Goal: Task Accomplishment & Management: Manage account settings

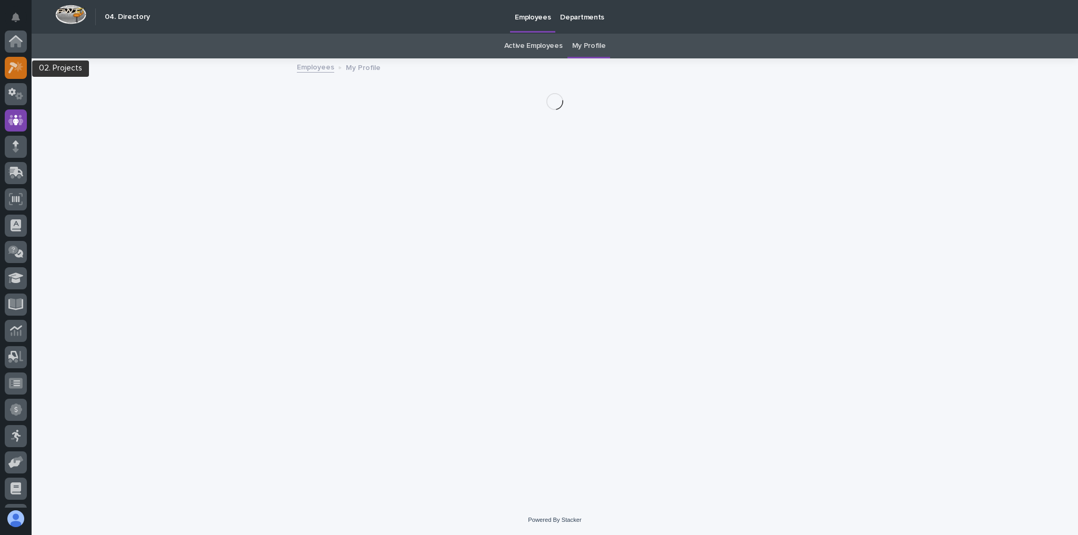
click at [13, 67] on icon at bounding box center [12, 68] width 9 height 12
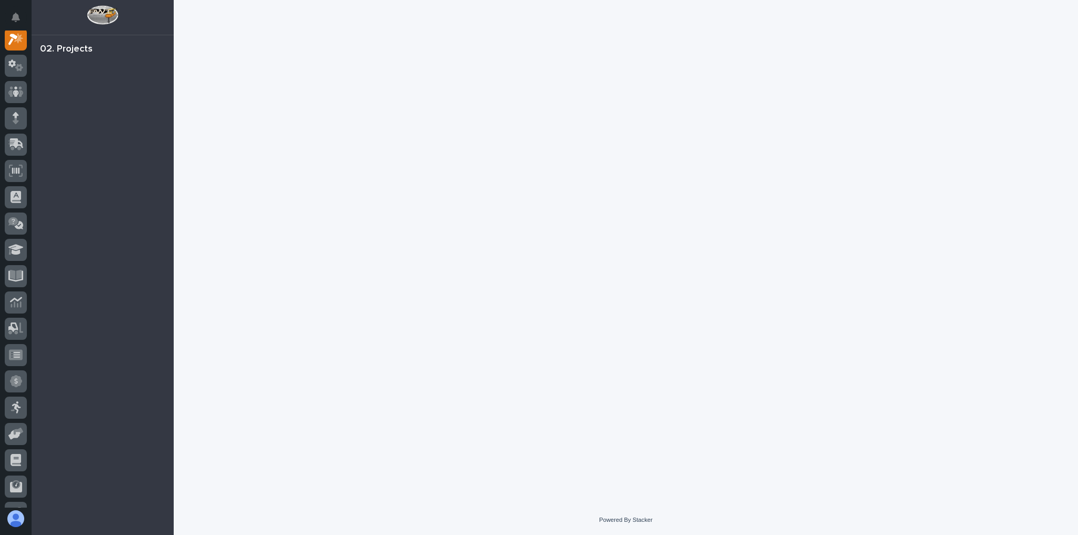
scroll to position [26, 0]
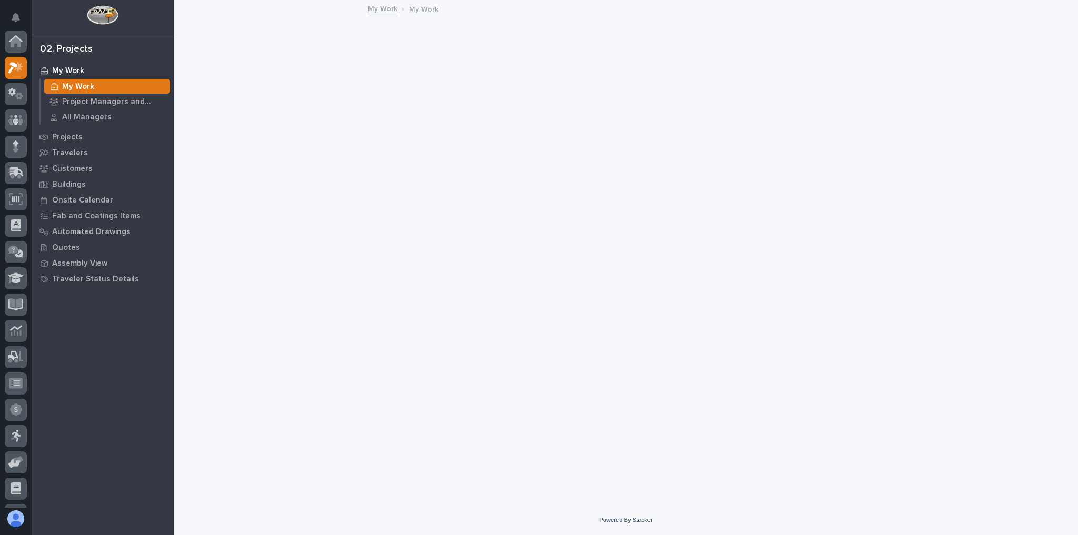
scroll to position [26, 0]
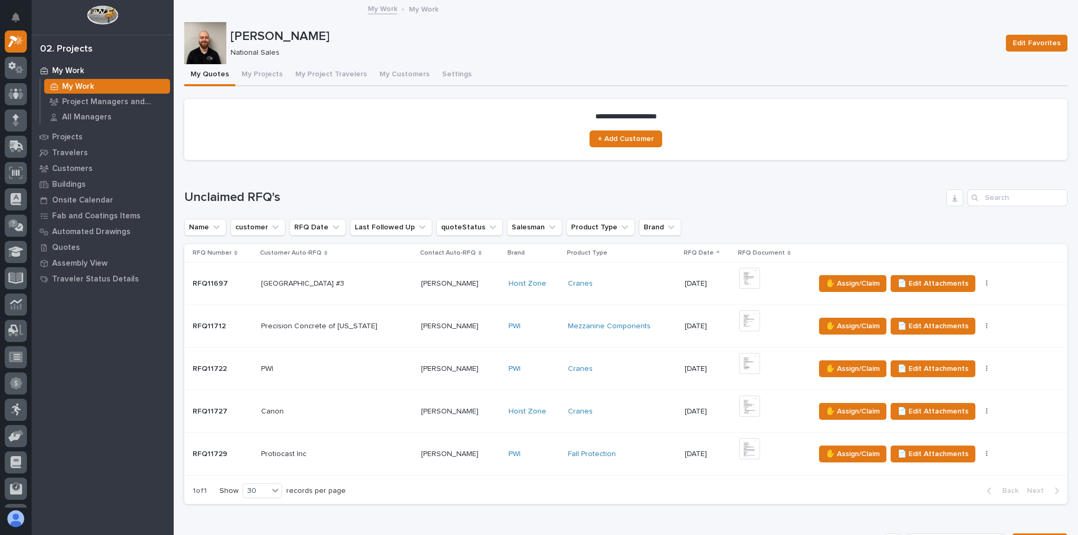
click at [473, 408] on p at bounding box center [460, 412] width 79 height 9
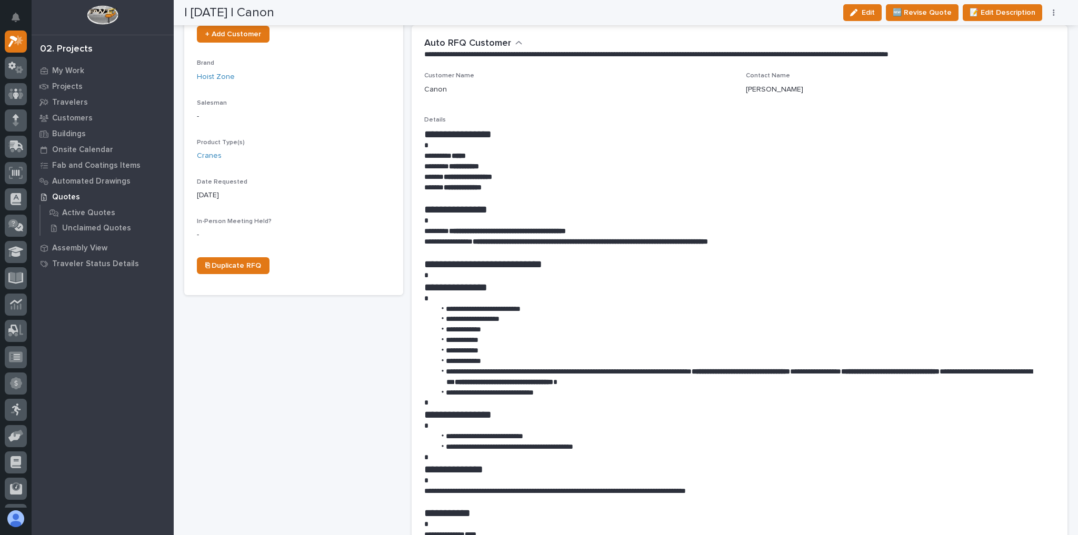
scroll to position [211, 0]
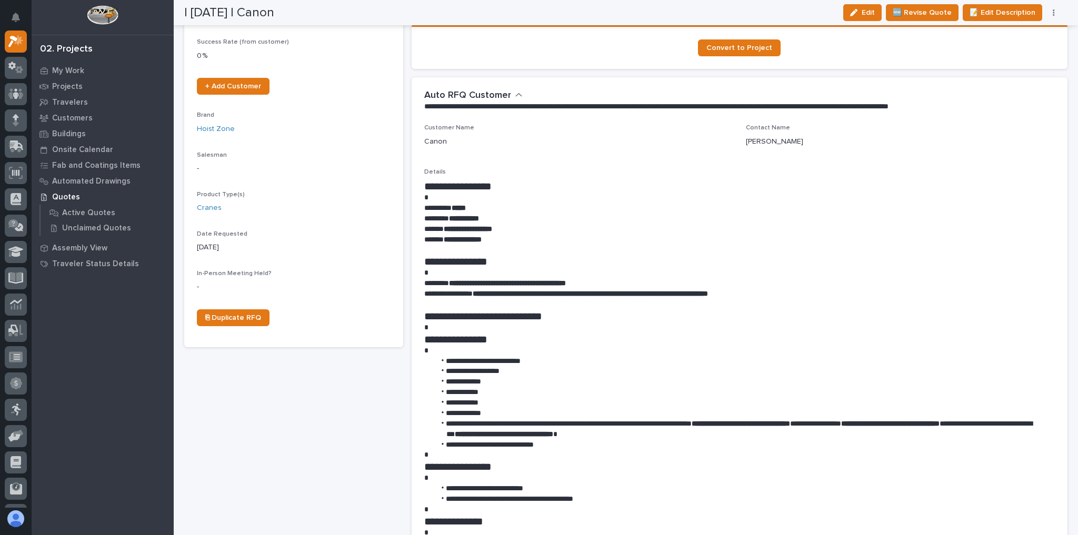
click at [1055, 14] on icon "button" at bounding box center [1054, 12] width 2 height 7
click at [1004, 52] on span "✋ Assign/Claim" at bounding box center [996, 50] width 54 height 13
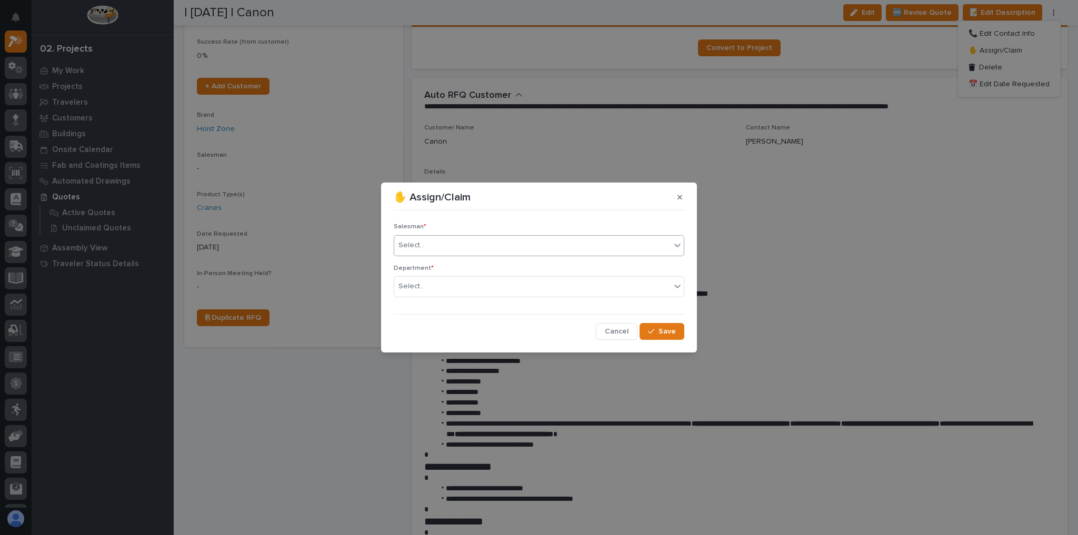
click at [494, 240] on div "Select..." at bounding box center [532, 245] width 276 height 17
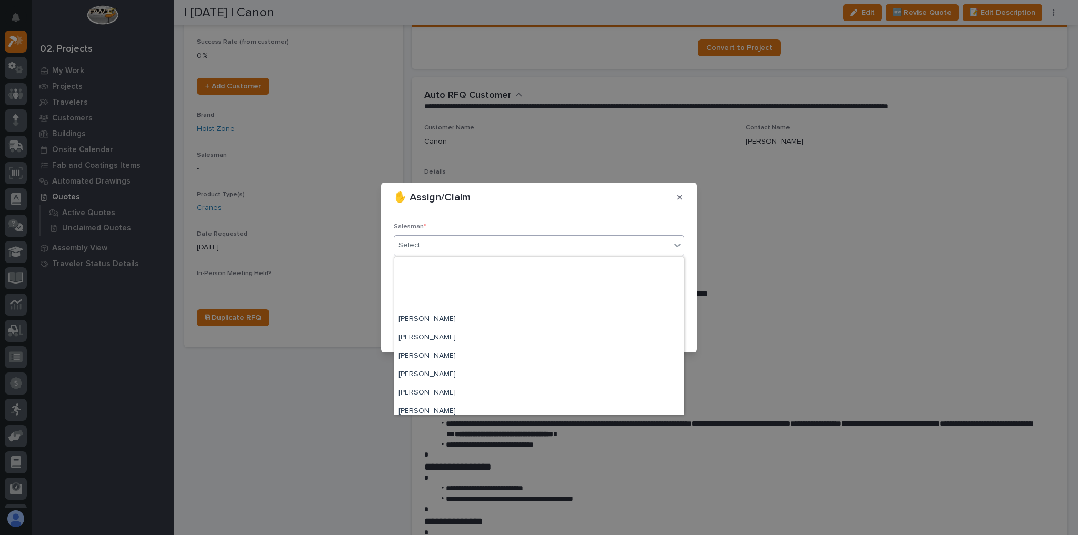
scroll to position [229, 0]
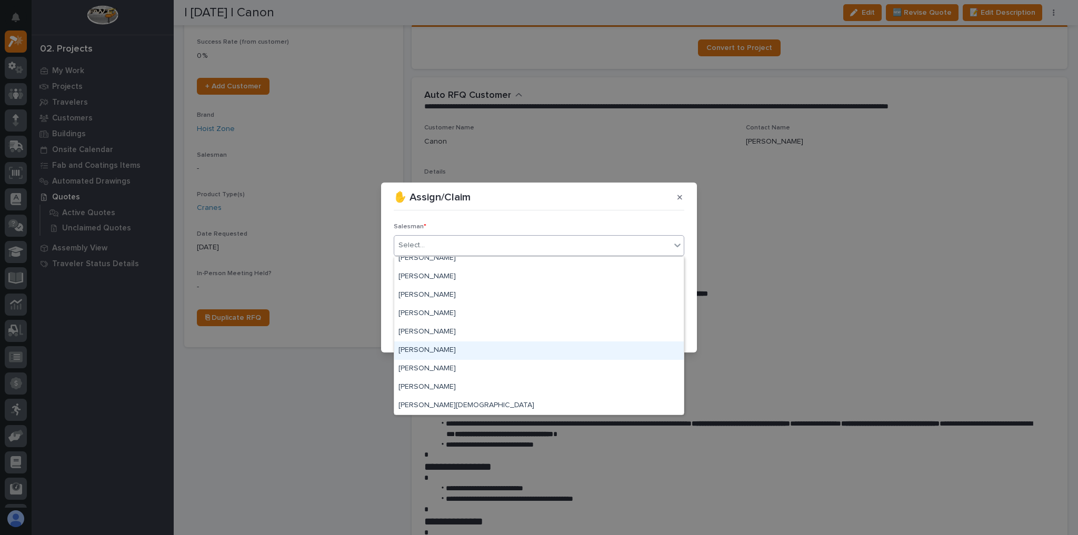
click at [441, 346] on div "[PERSON_NAME]" at bounding box center [539, 351] width 290 height 18
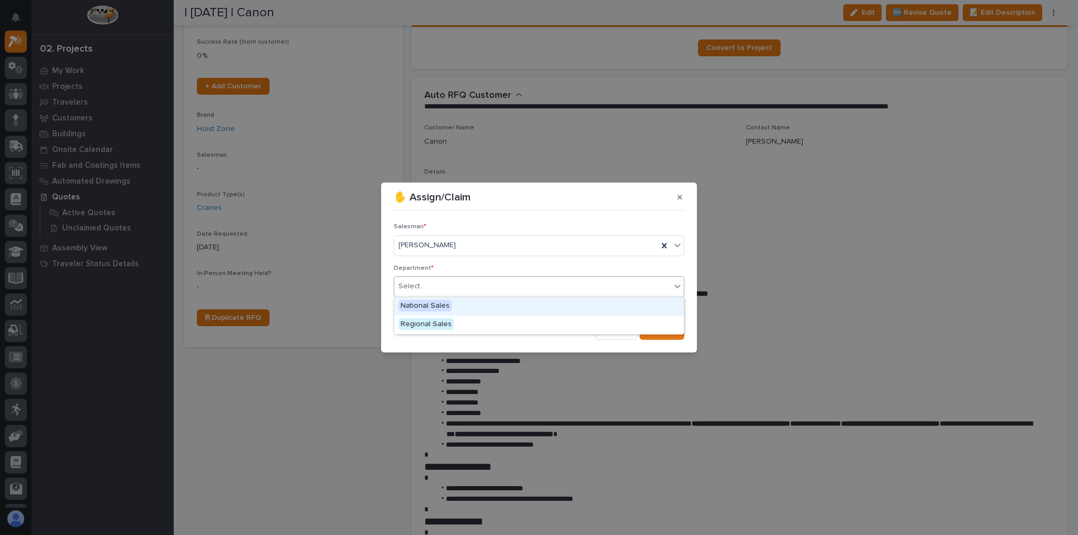
click at [453, 287] on div "Select..." at bounding box center [532, 286] width 276 height 17
click at [452, 303] on div "National Sales" at bounding box center [539, 306] width 290 height 18
click at [660, 330] on span "Save" at bounding box center [667, 331] width 17 height 9
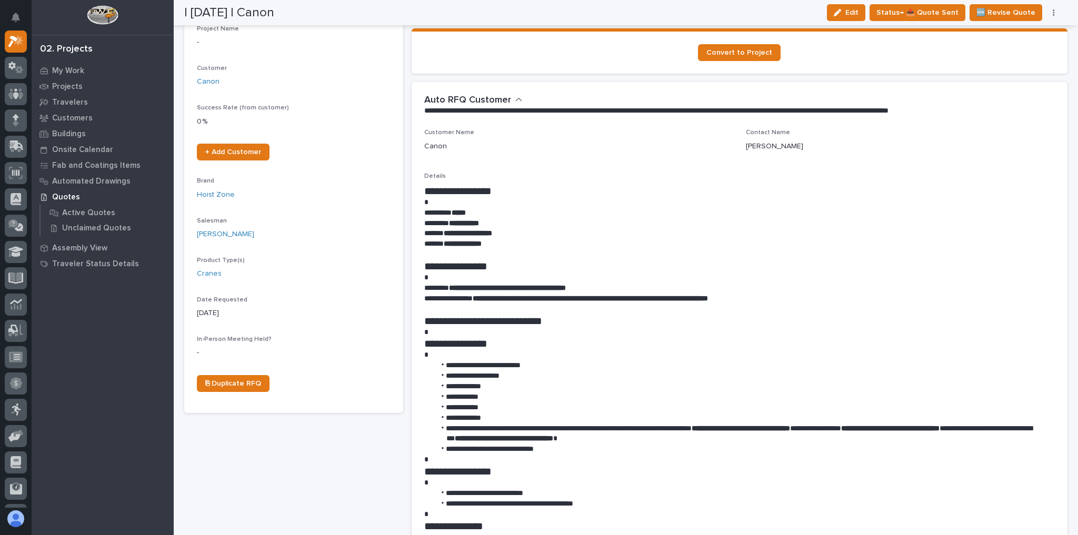
scroll to position [0, 0]
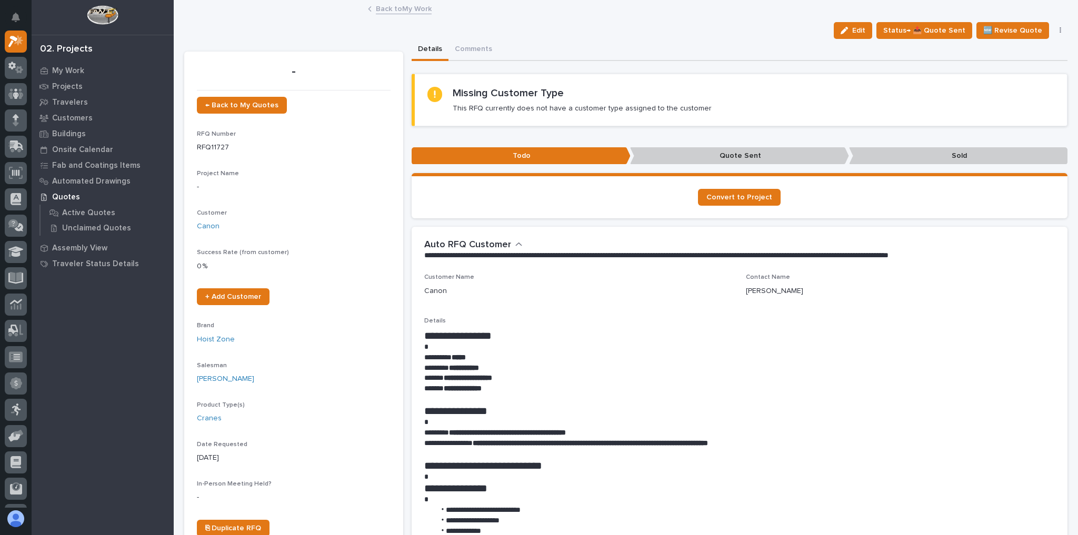
click at [401, 9] on link "Back to My Work" at bounding box center [404, 8] width 56 height 12
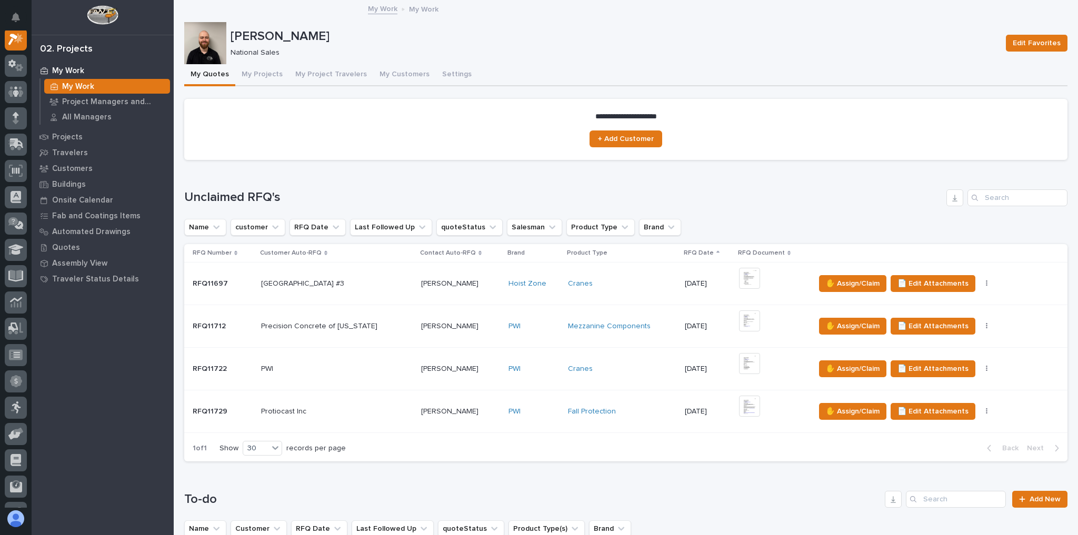
scroll to position [295, 0]
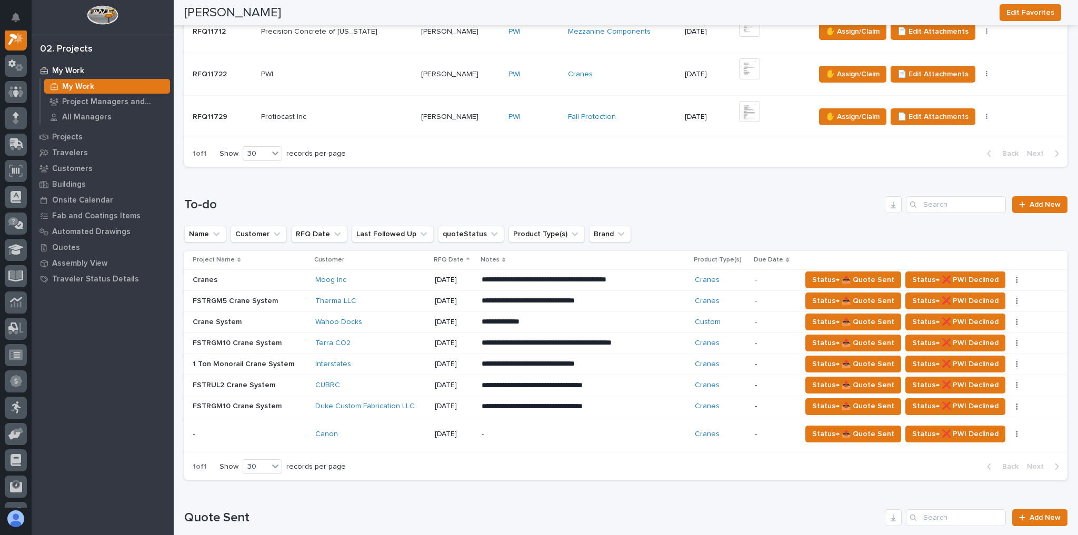
click at [1049, 167] on div "Loading... Saving… Unclaimed RFQ's Name customer RFQ Date Last Followed Up quot…" at bounding box center [626, 25] width 884 height 302
click at [987, 249] on div "**********" at bounding box center [626, 338] width 884 height 284
click at [431, 402] on td "Duke Custom Fabrication LLC" at bounding box center [371, 406] width 120 height 21
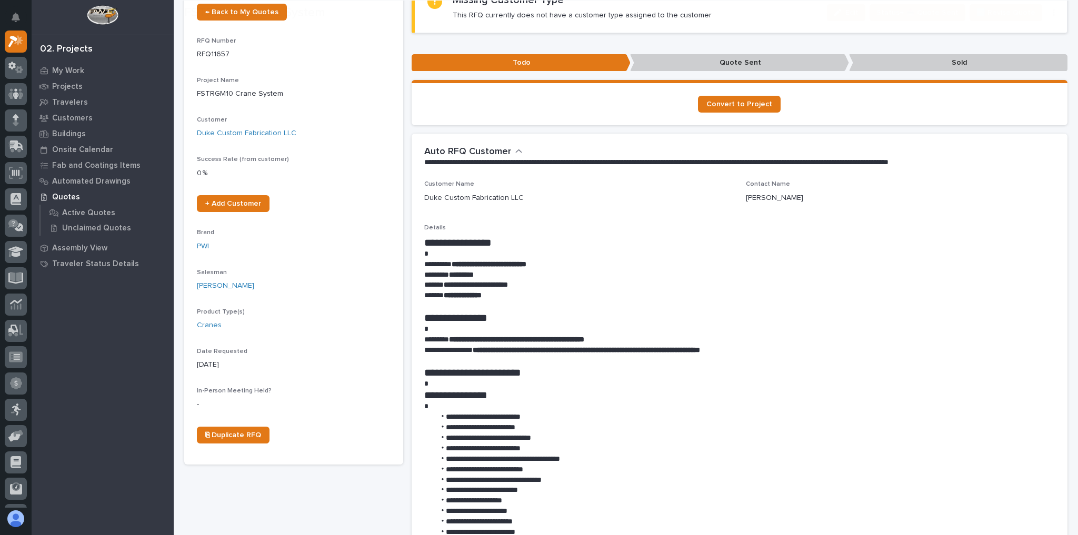
scroll to position [168, 0]
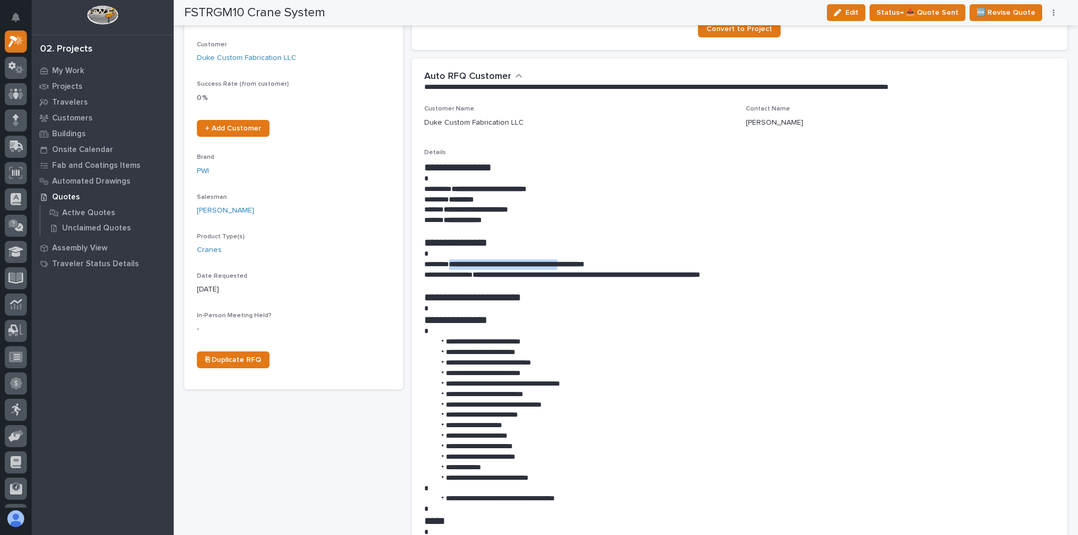
drag, startPoint x: 453, startPoint y: 263, endPoint x: 594, endPoint y: 261, distance: 141.1
click at [584, 261] on strong "**********" at bounding box center [516, 264] width 135 height 7
copy strong "**********"
drag, startPoint x: 982, startPoint y: 435, endPoint x: 958, endPoint y: 420, distance: 28.9
click at [981, 435] on li "**********" at bounding box center [742, 436] width 615 height 11
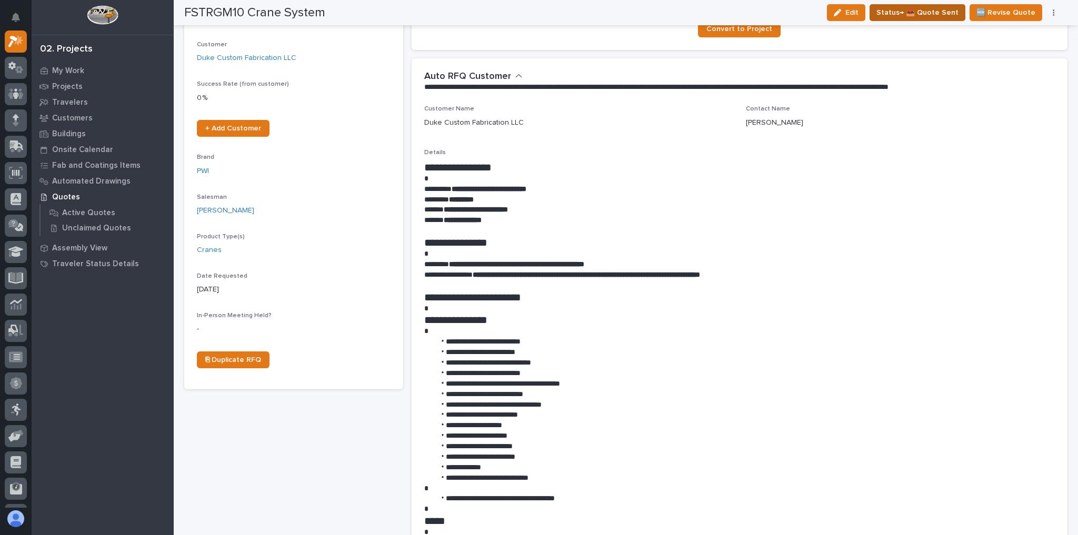
click at [914, 16] on span "Status→ 📤 Quote Sent" at bounding box center [918, 12] width 82 height 13
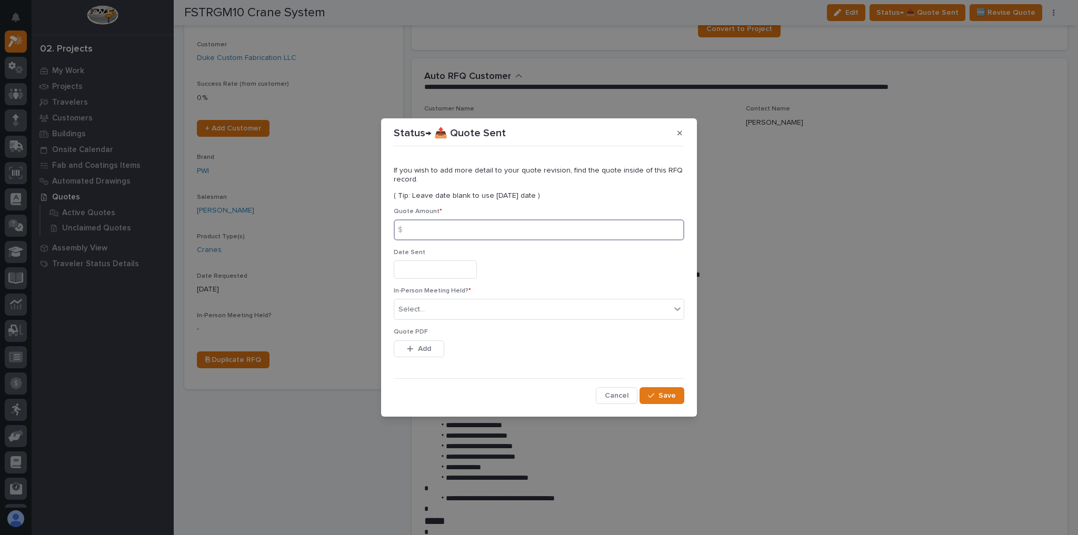
click at [432, 225] on input at bounding box center [539, 230] width 291 height 21
type input "110010"
click at [416, 312] on div "Select..." at bounding box center [412, 309] width 26 height 11
click at [409, 354] on div "No" at bounding box center [539, 348] width 290 height 18
click at [415, 348] on div "button" at bounding box center [412, 348] width 11 height 7
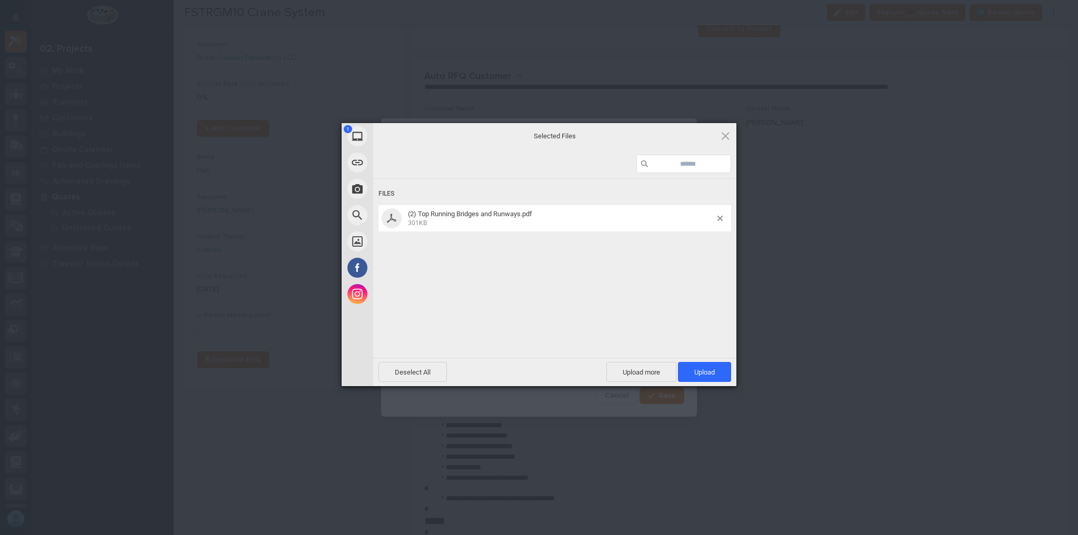
click at [684, 359] on div "Selected Files Files (2) Top Running Bridges and Runways.pdf 301KB Deselect All…" at bounding box center [554, 254] width 363 height 263
click at [696, 369] on span "Upload 1" at bounding box center [704, 373] width 21 height 8
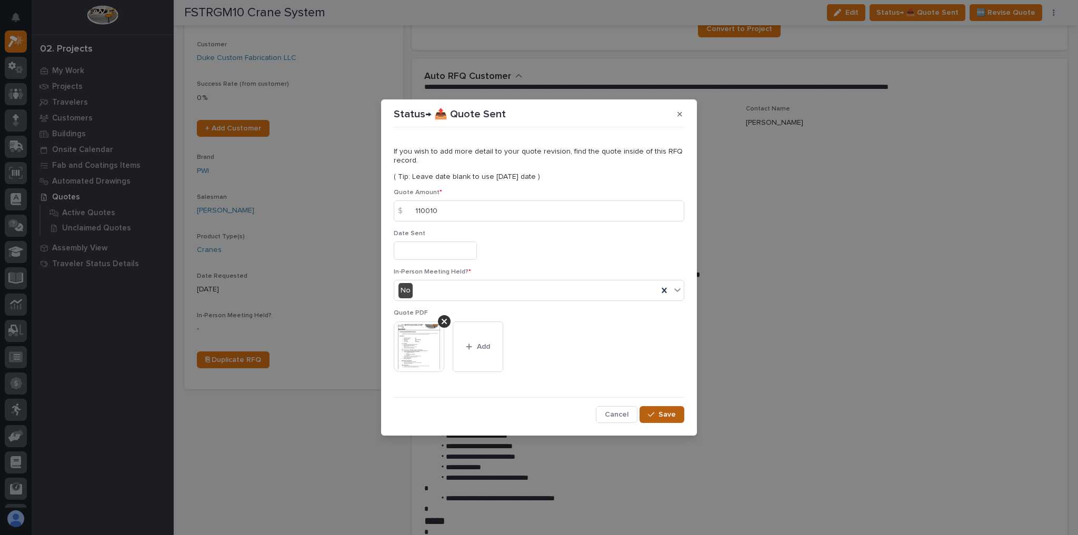
click at [654, 416] on icon "button" at bounding box center [651, 414] width 6 height 7
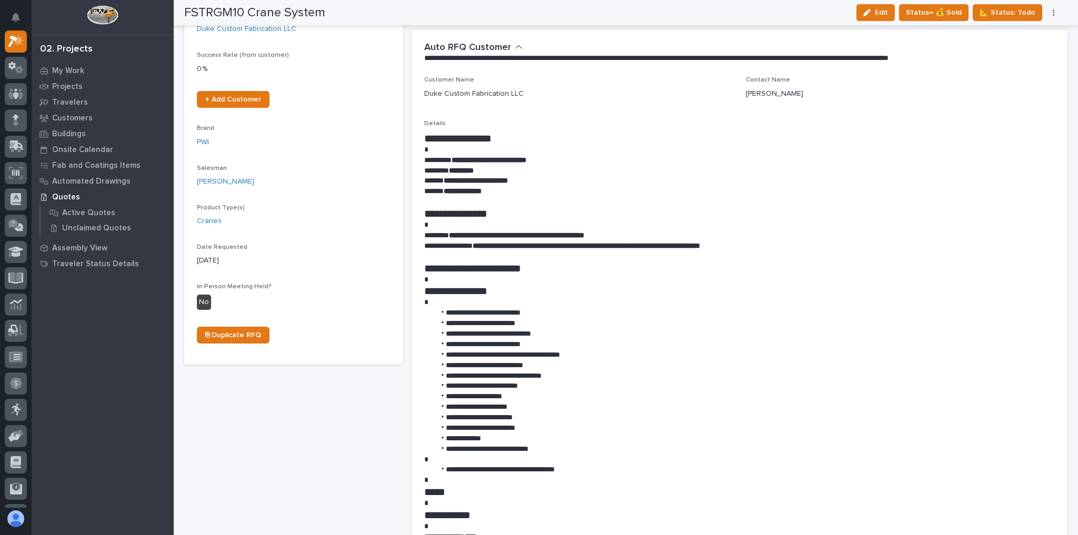
scroll to position [211, 0]
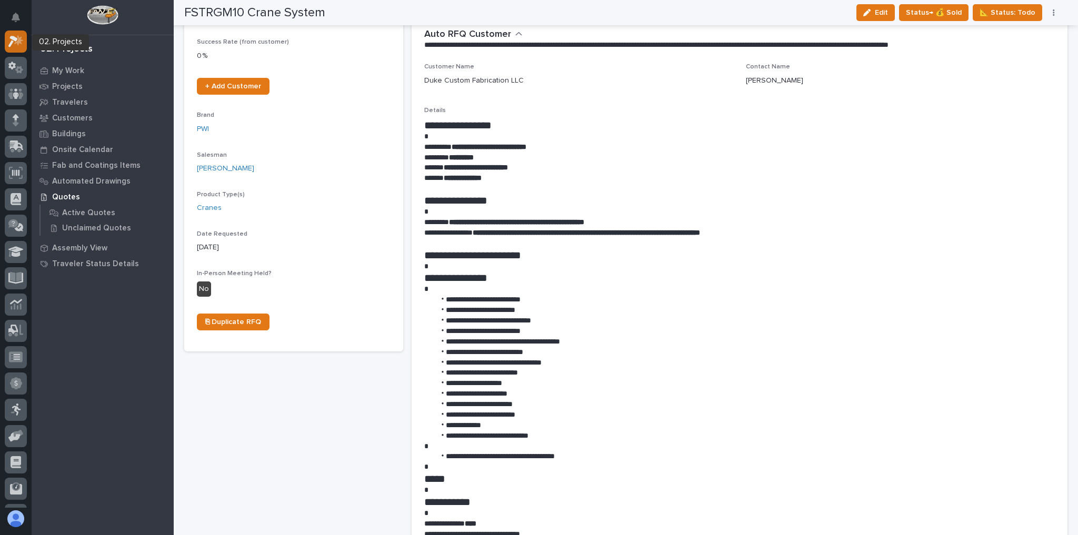
click at [19, 39] on icon at bounding box center [18, 40] width 9 height 11
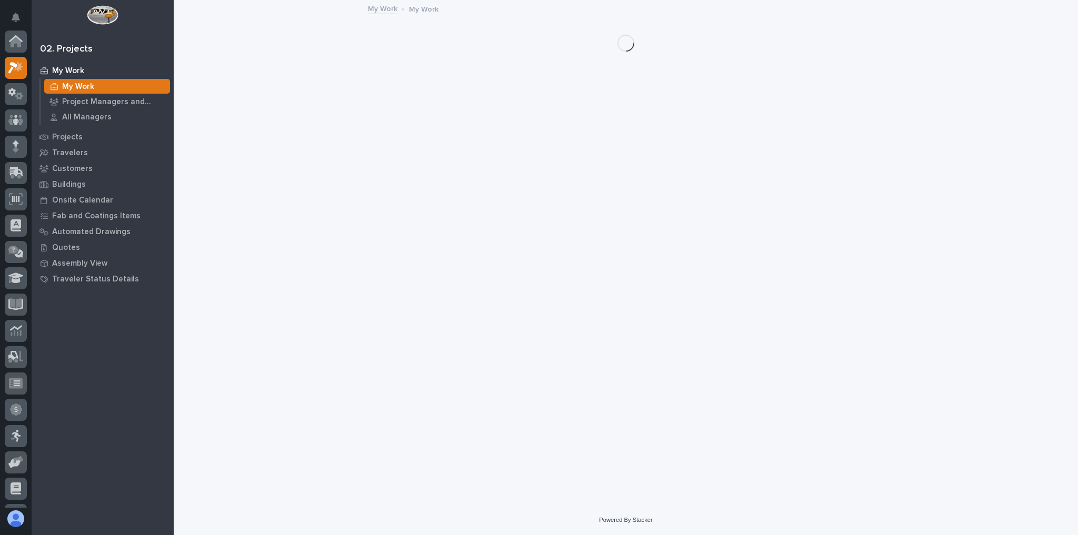
scroll to position [26, 0]
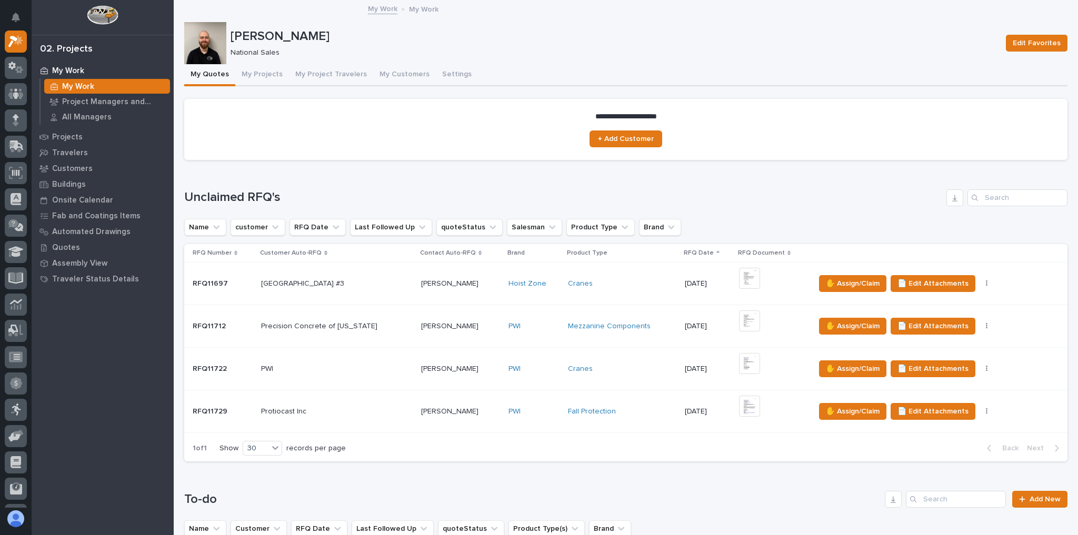
click at [401, 407] on td "Protiocast Inc Protiocast Inc" at bounding box center [337, 412] width 160 height 43
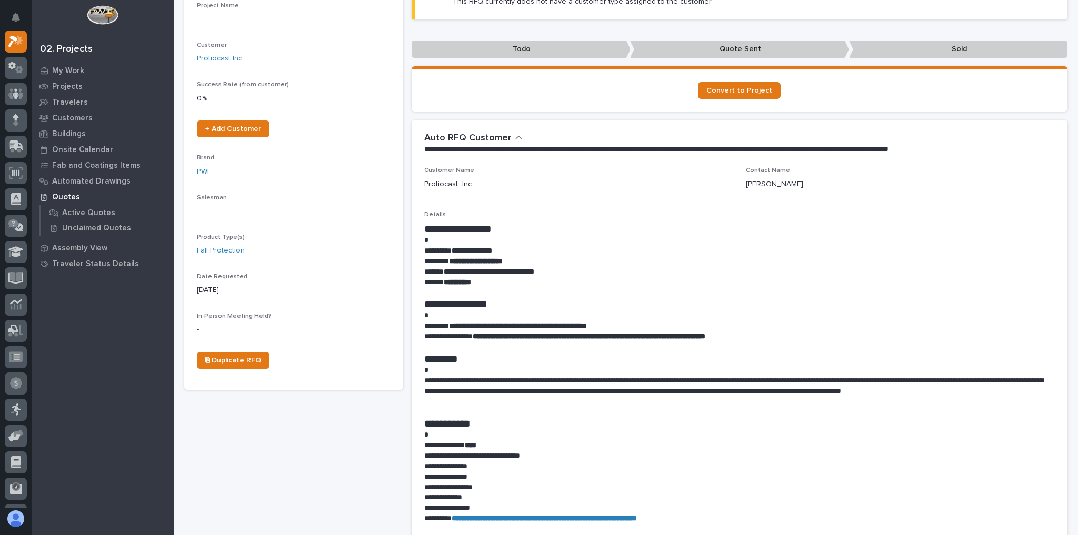
scroll to position [168, 0]
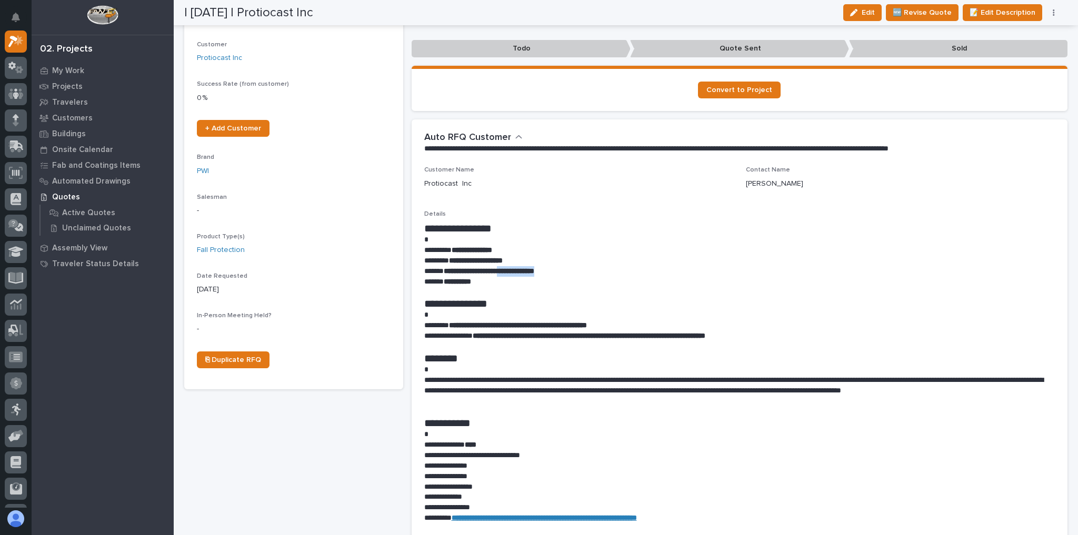
drag, startPoint x: 520, startPoint y: 273, endPoint x: 565, endPoint y: 272, distance: 45.8
click at [534, 272] on strong "**********" at bounding box center [489, 270] width 91 height 7
copy strong "**********"
click at [795, 413] on p at bounding box center [739, 411] width 631 height 11
drag, startPoint x: 692, startPoint y: 390, endPoint x: 875, endPoint y: 391, distance: 182.7
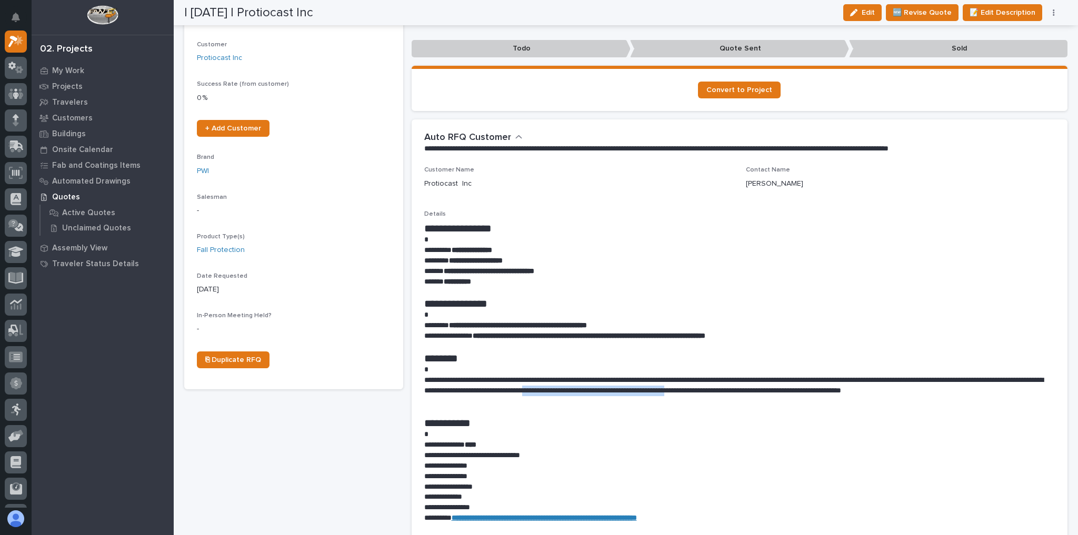
click at [875, 391] on p "**********" at bounding box center [737, 391] width 626 height 32
copy p "**********"
click at [1054, 13] on icon "button" at bounding box center [1054, 12] width 2 height 7
click at [1023, 51] on span "✋ Assign/Claim" at bounding box center [996, 50] width 54 height 13
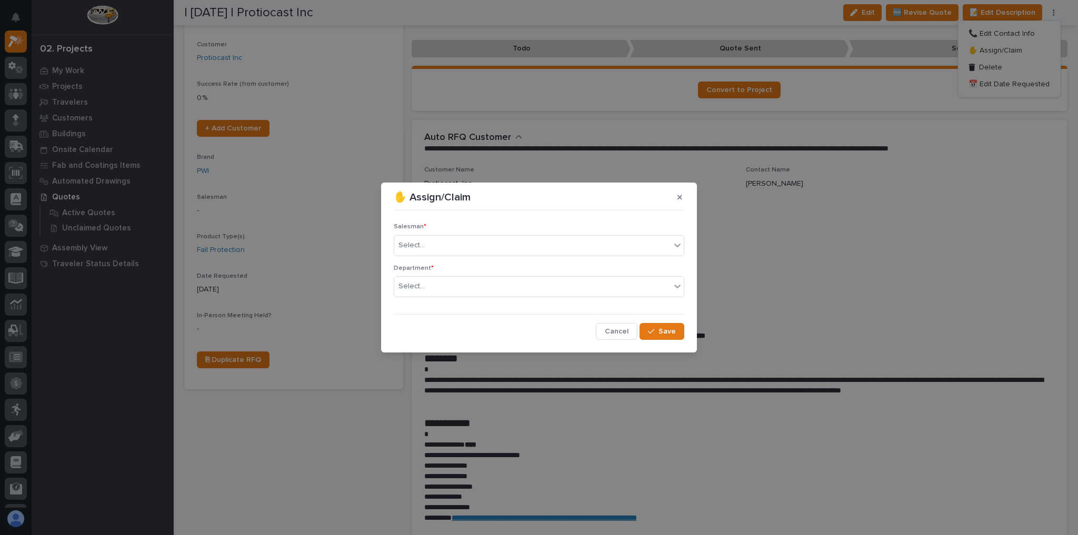
click at [945, 236] on div "✋ Assign/Claim Salesman * Select... Department * Select... Cancel Save" at bounding box center [539, 267] width 1078 height 535
drag, startPoint x: 984, startPoint y: 130, endPoint x: 920, endPoint y: 145, distance: 66.1
click at [984, 130] on div "✋ Assign/Claim Salesman * Select... Department * Select... Cancel Save" at bounding box center [539, 267] width 1078 height 535
click at [672, 196] on button "button" at bounding box center [679, 197] width 17 height 17
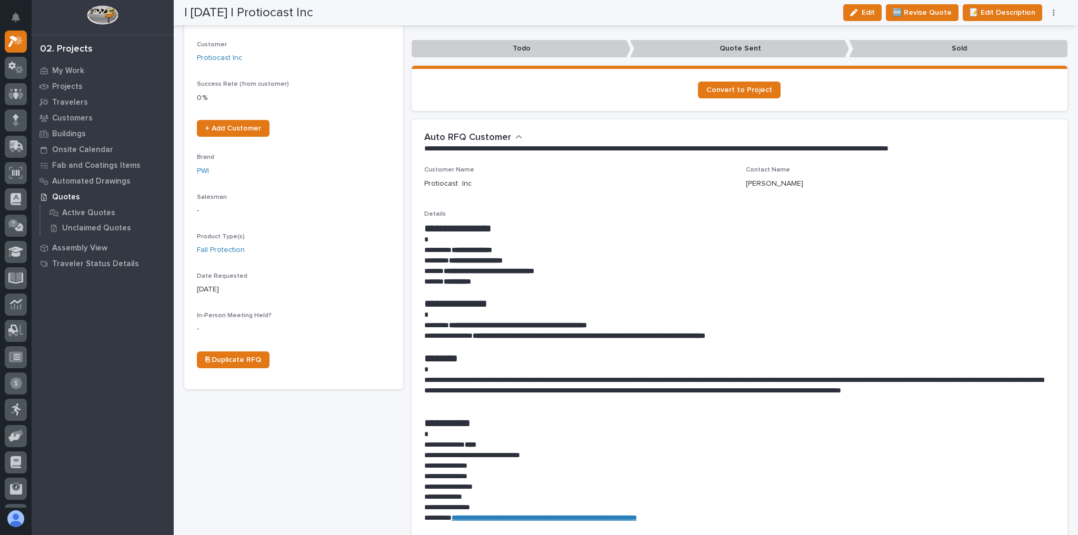
click at [1053, 14] on icon "button" at bounding box center [1054, 12] width 2 height 7
click at [998, 63] on span "Delete" at bounding box center [990, 67] width 23 height 9
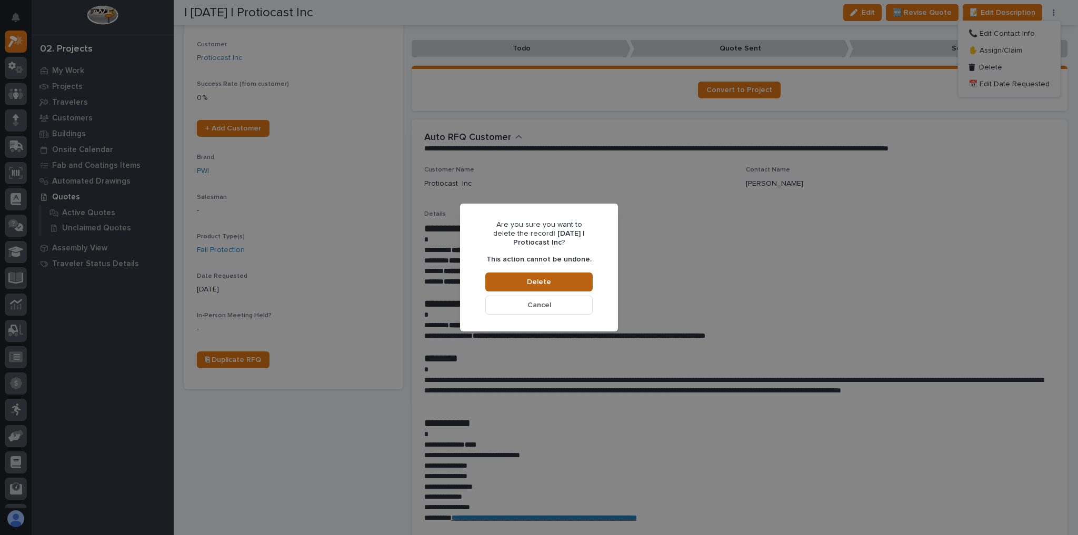
click at [544, 285] on span "Delete" at bounding box center [539, 281] width 24 height 9
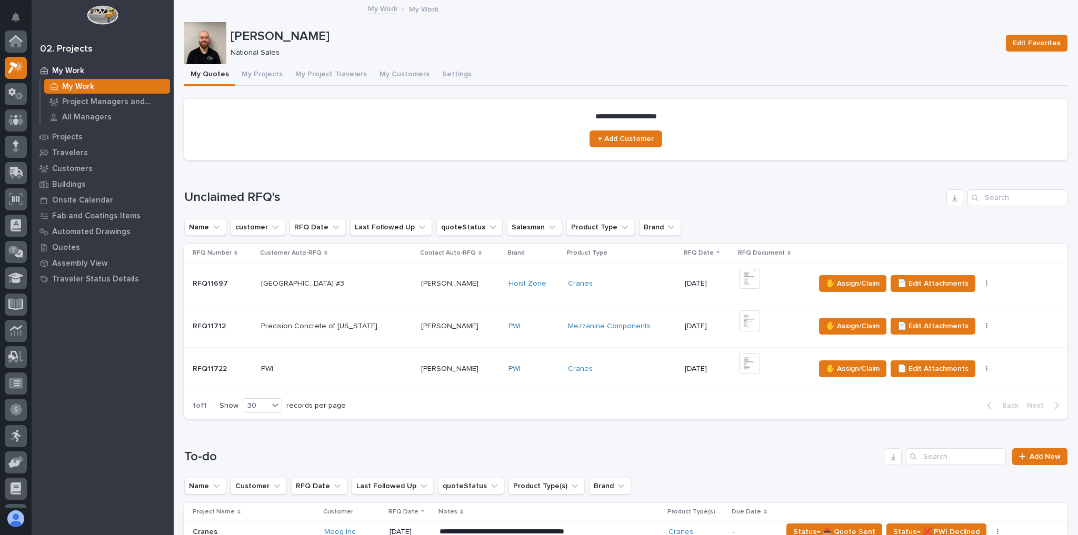
scroll to position [26, 0]
click at [378, 361] on div "PWI PWI" at bounding box center [337, 369] width 152 height 17
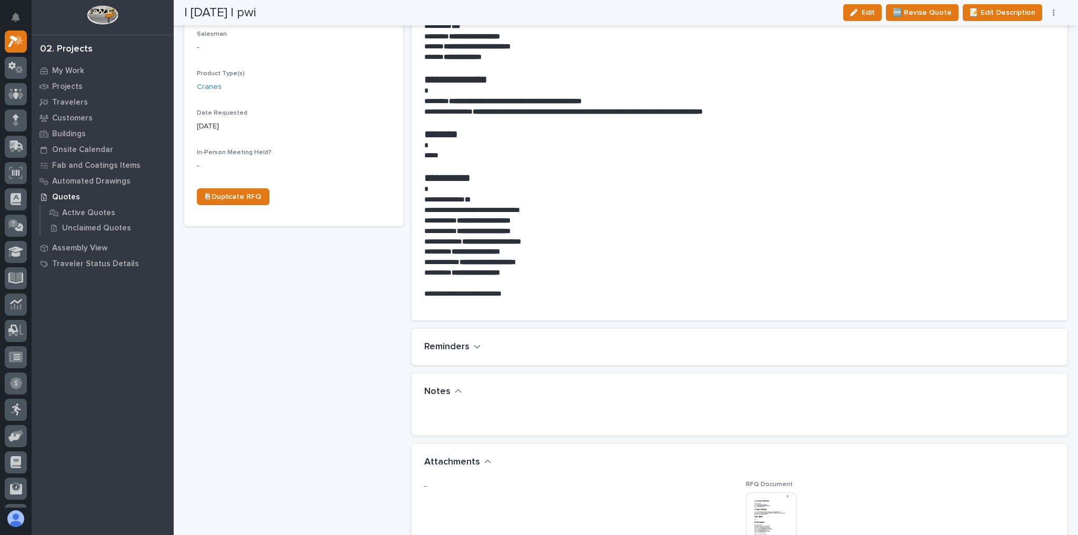
scroll to position [379, 0]
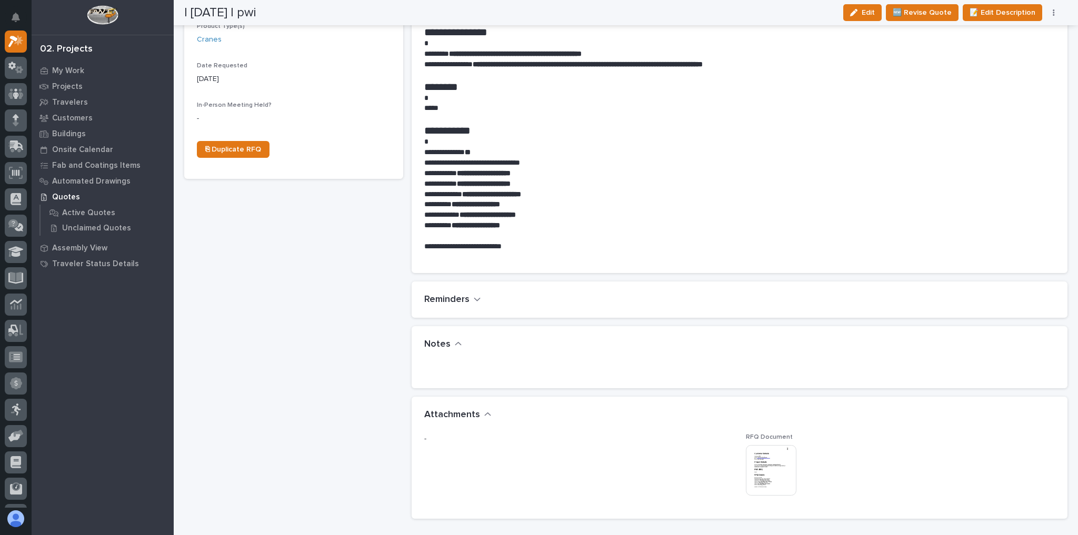
click at [752, 464] on img at bounding box center [771, 470] width 51 height 51
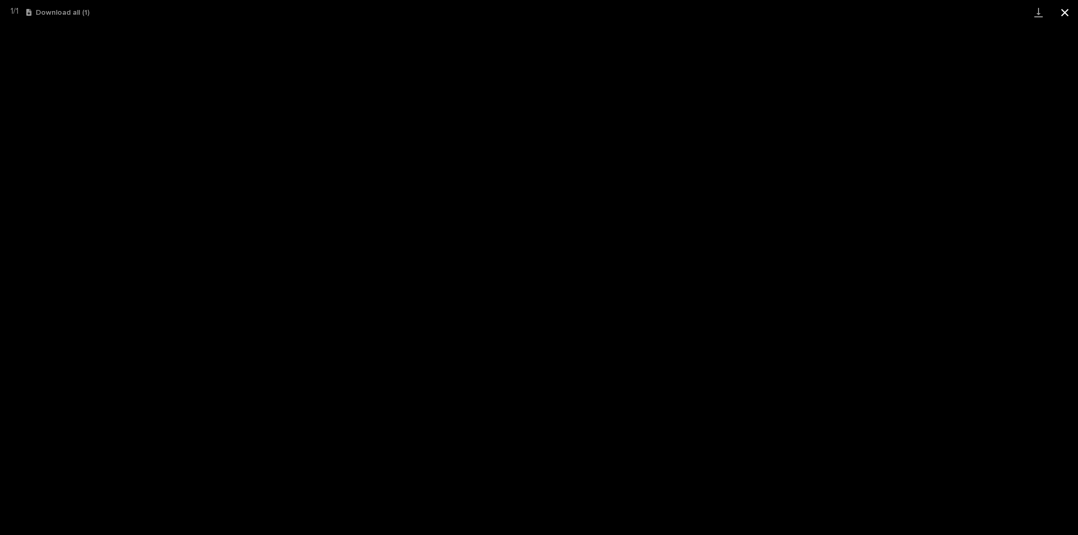
click at [1057, 9] on button "Close gallery" at bounding box center [1065, 12] width 26 height 25
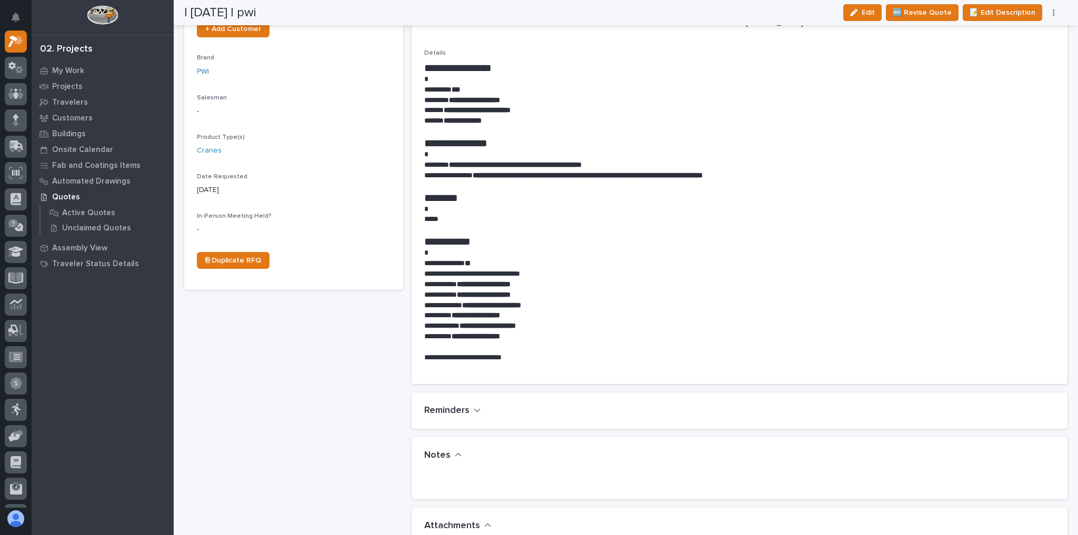
scroll to position [0, 0]
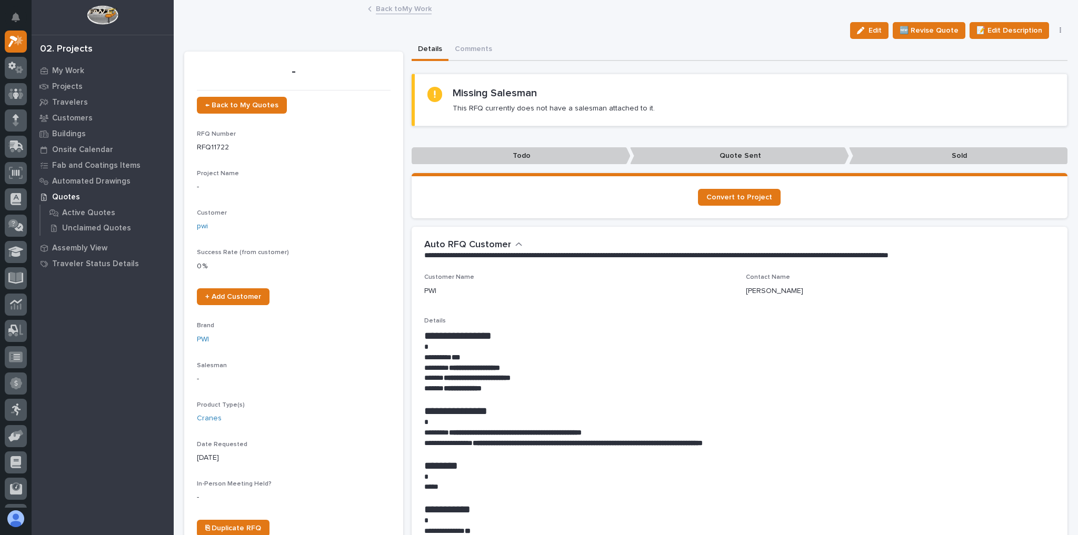
click at [404, 9] on link "Back to My Work" at bounding box center [404, 8] width 56 height 12
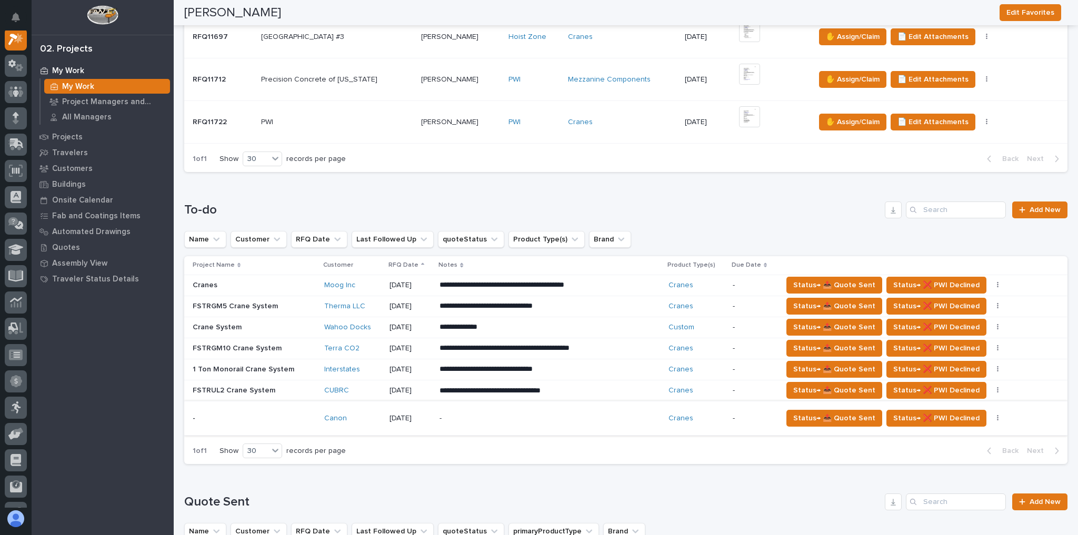
scroll to position [295, 0]
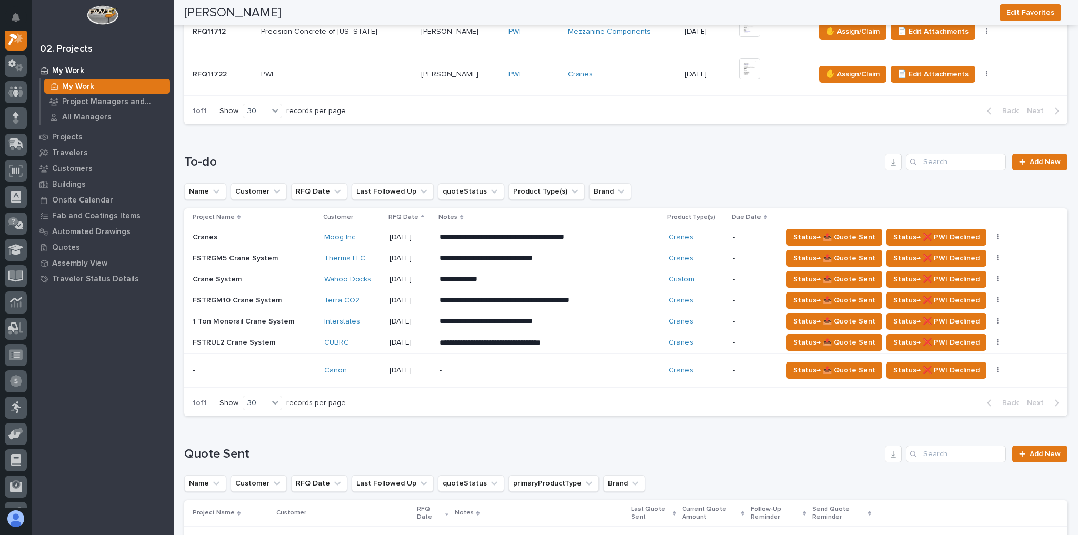
click at [280, 362] on div "- -" at bounding box center [254, 370] width 123 height 17
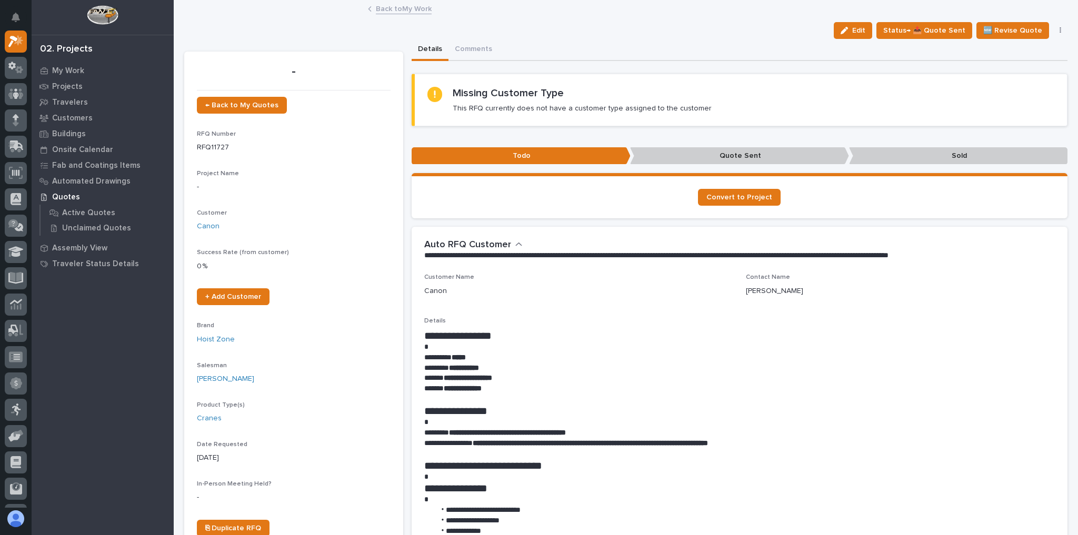
click at [390, 5] on link "Back to My Work" at bounding box center [404, 8] width 56 height 12
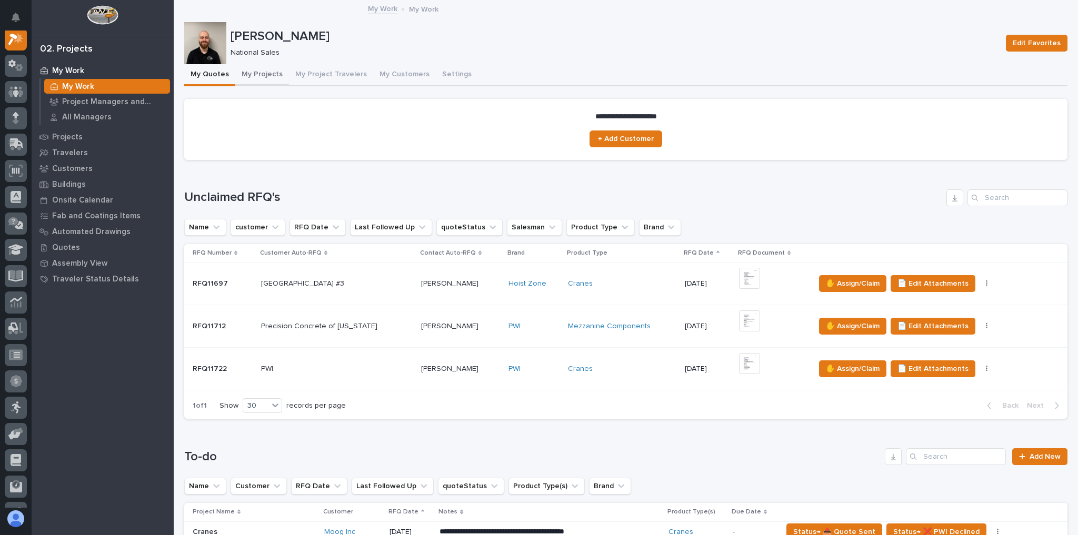
drag, startPoint x: 270, startPoint y: 72, endPoint x: 273, endPoint y: 78, distance: 7.1
click at [270, 74] on button "My Projects" at bounding box center [262, 75] width 54 height 22
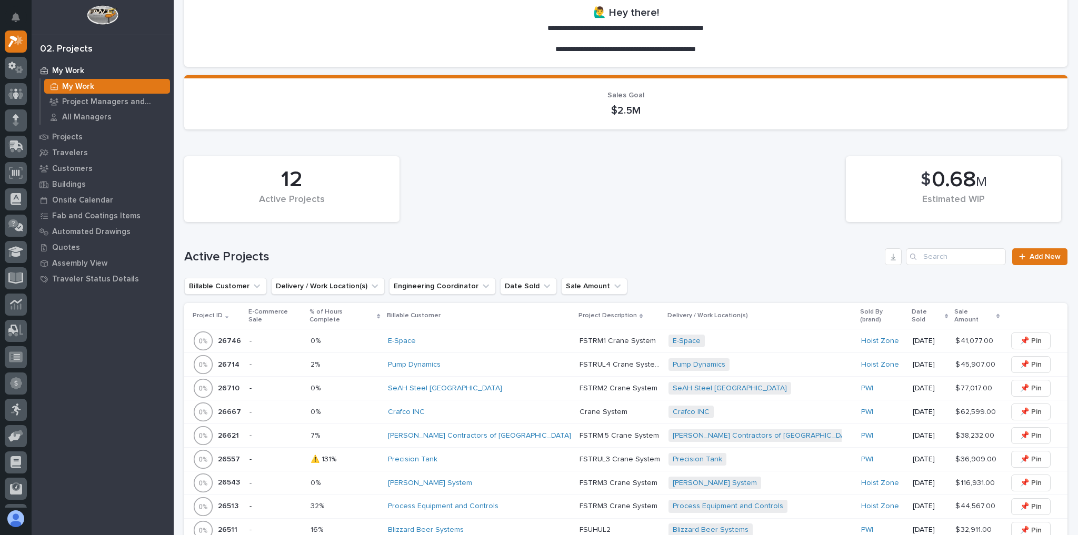
scroll to position [211, 0]
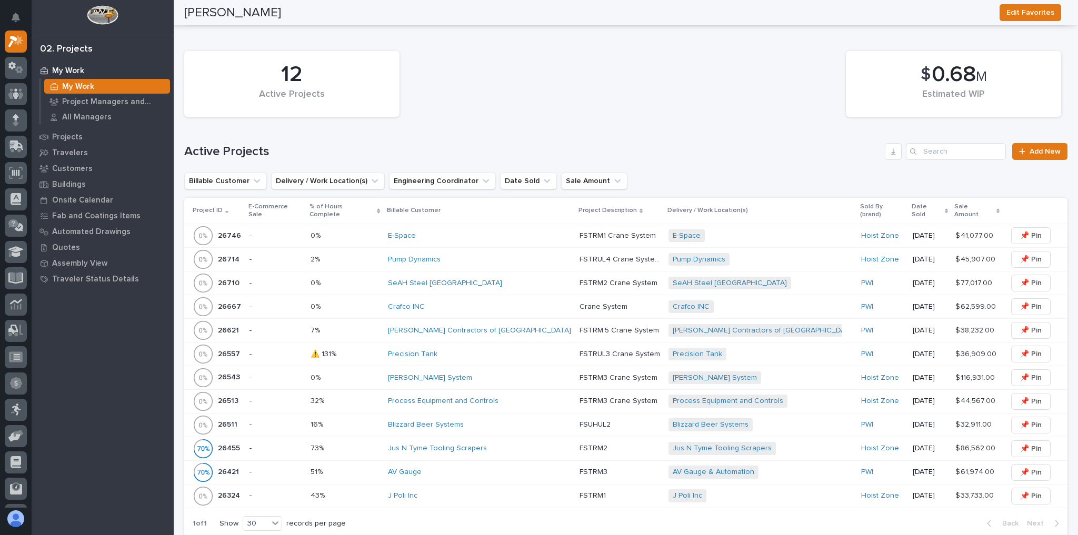
click at [508, 227] on div "E-Space" at bounding box center [479, 235] width 183 height 17
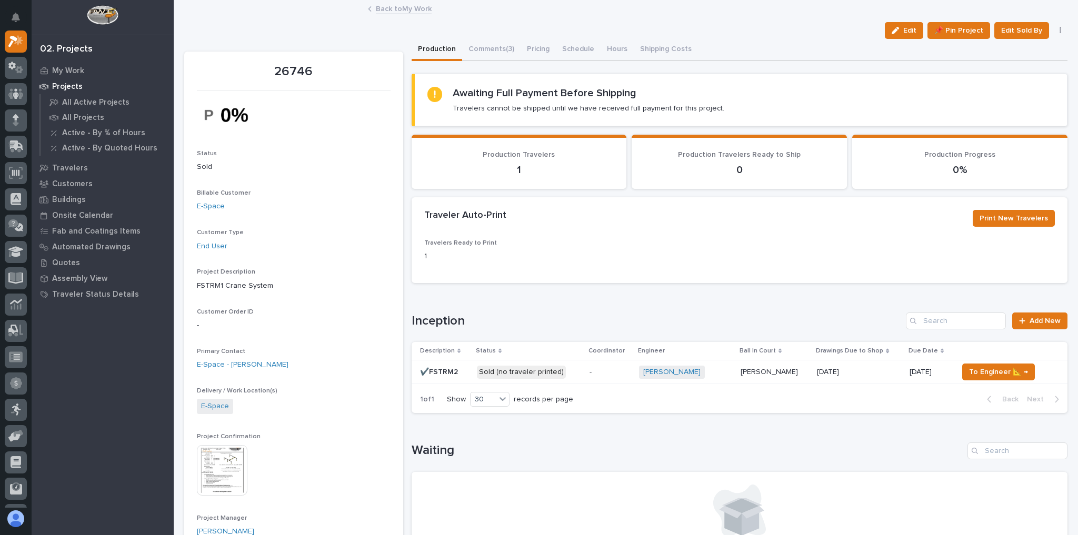
click at [611, 364] on div "-" at bounding box center [610, 372] width 41 height 17
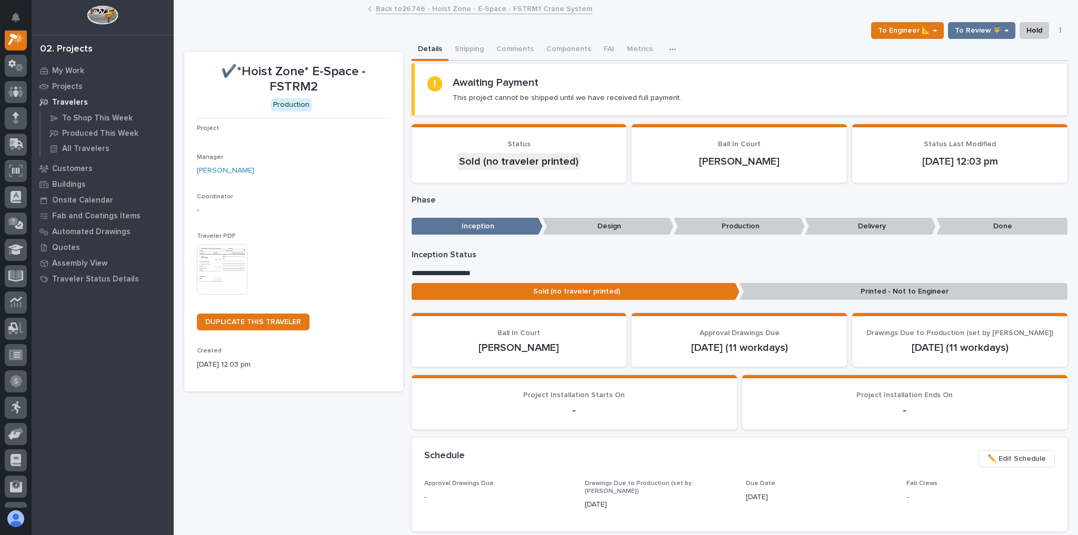
scroll to position [26, 0]
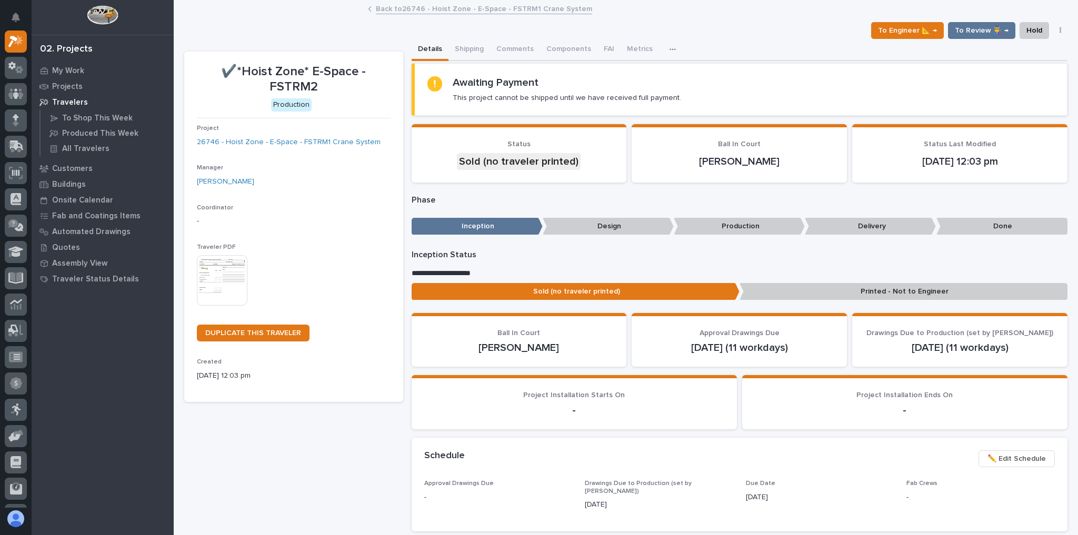
click at [241, 261] on img at bounding box center [222, 280] width 51 height 51
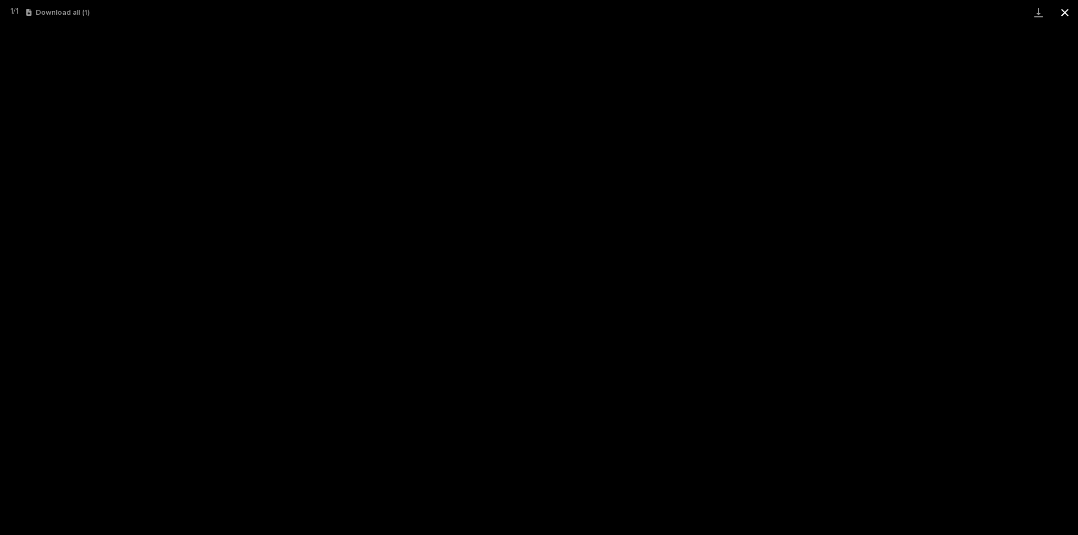
click at [1059, 8] on button "Close gallery" at bounding box center [1065, 12] width 26 height 25
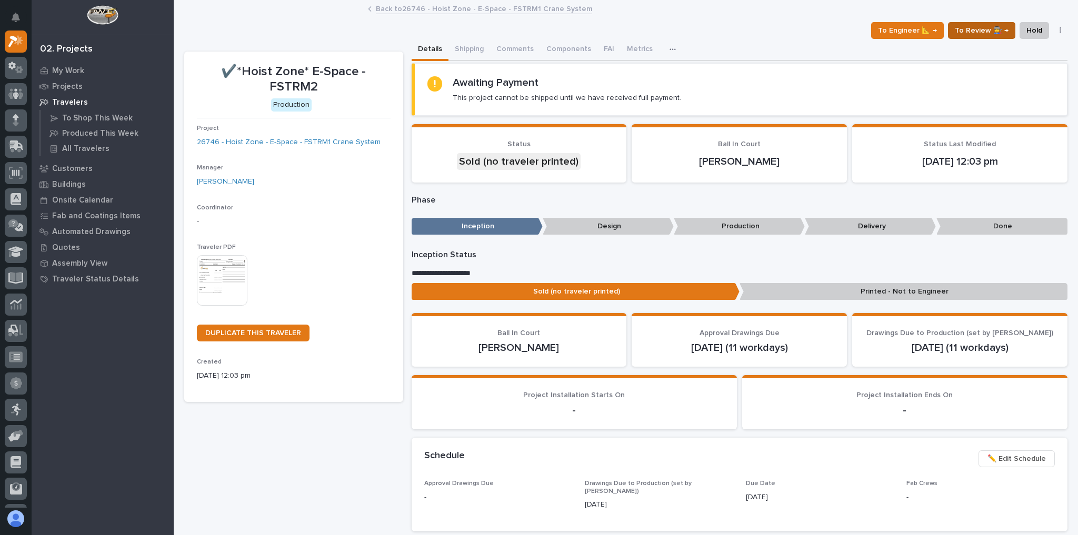
click at [979, 28] on span "To Review 👨‍🏭 →" at bounding box center [982, 30] width 54 height 13
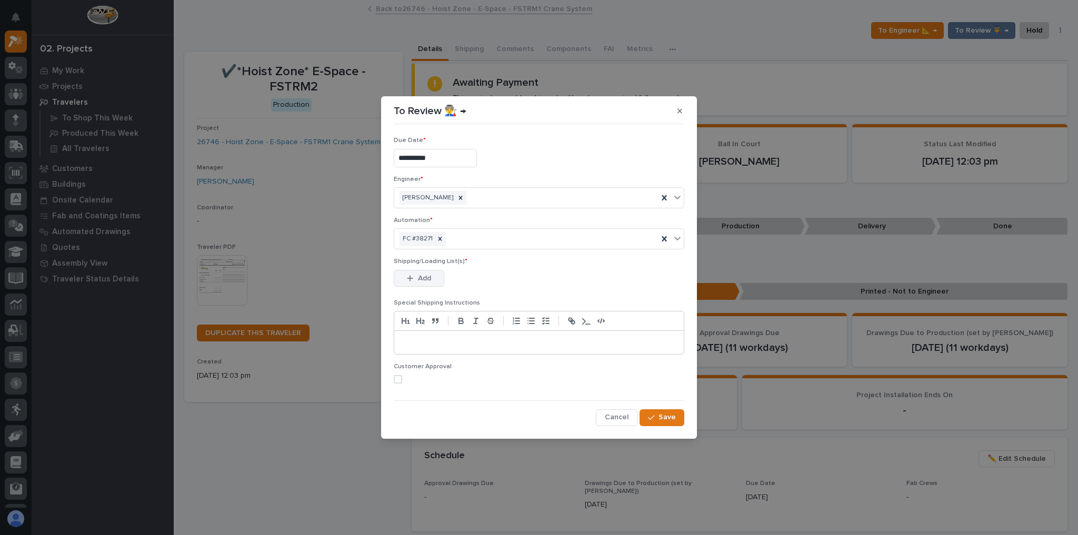
click at [434, 282] on button "Add" at bounding box center [419, 278] width 51 height 17
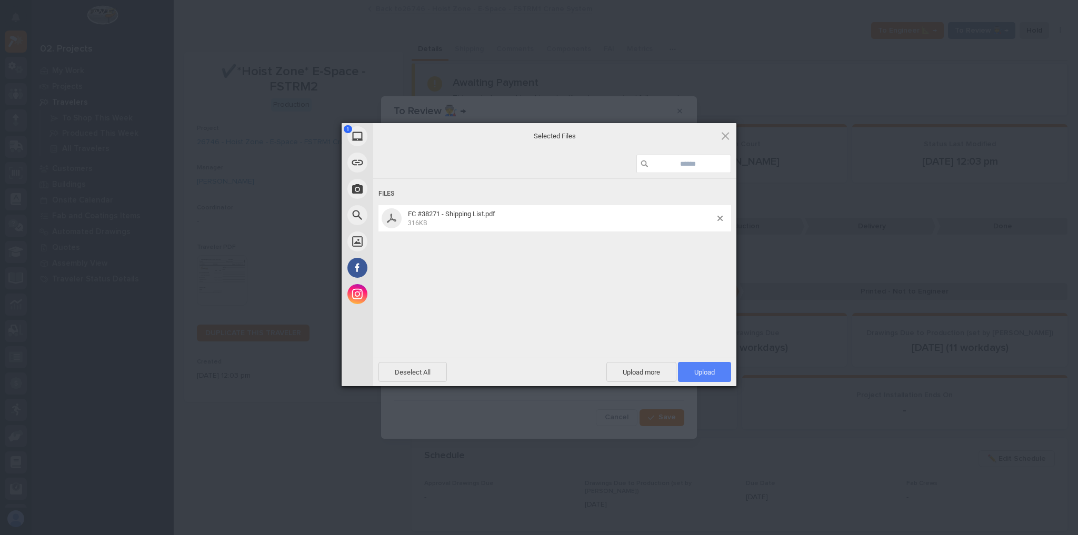
click at [714, 367] on span "Upload 1" at bounding box center [704, 372] width 53 height 20
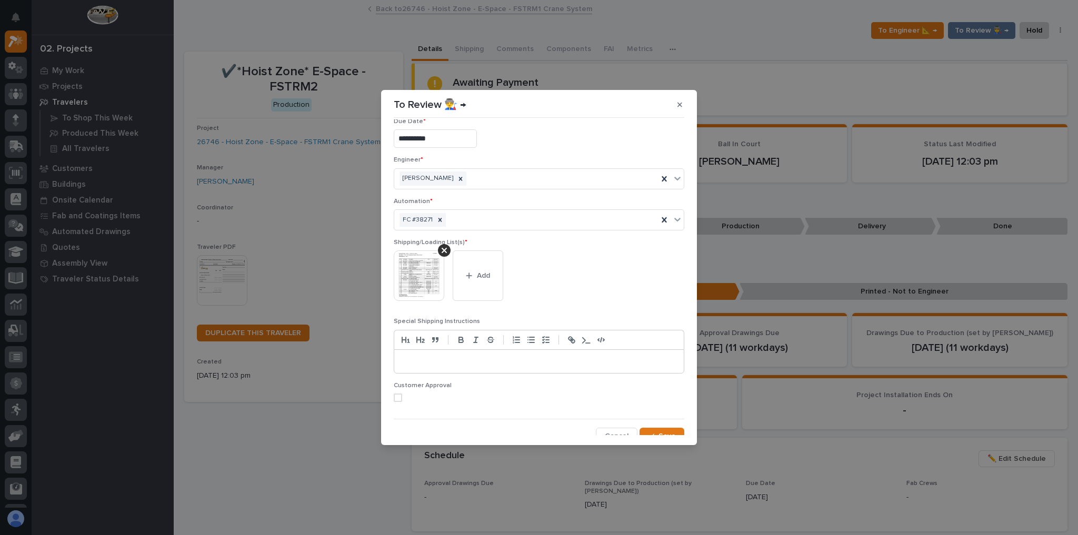
scroll to position [19, 0]
click at [401, 387] on span at bounding box center [398, 391] width 8 height 8
click at [660, 429] on span "Save" at bounding box center [667, 429] width 17 height 9
